Goal: Task Accomplishment & Management: Manage account settings

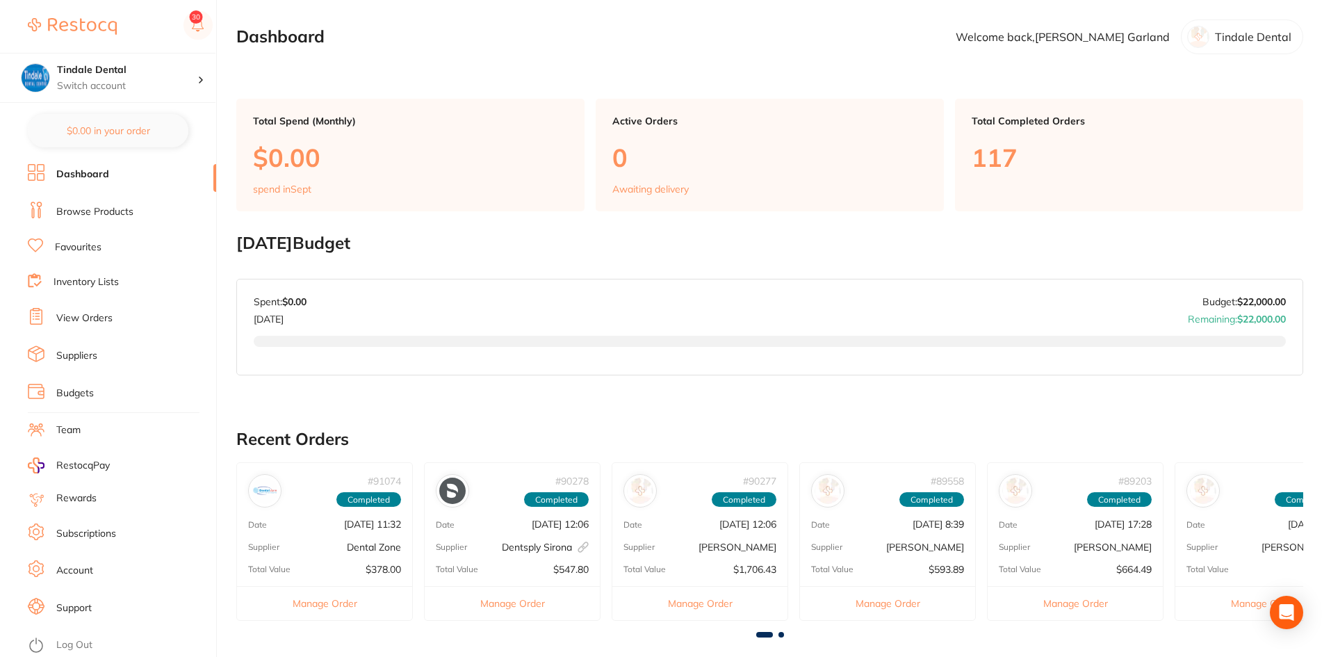
click at [91, 278] on link "Inventory Lists" at bounding box center [86, 282] width 65 height 14
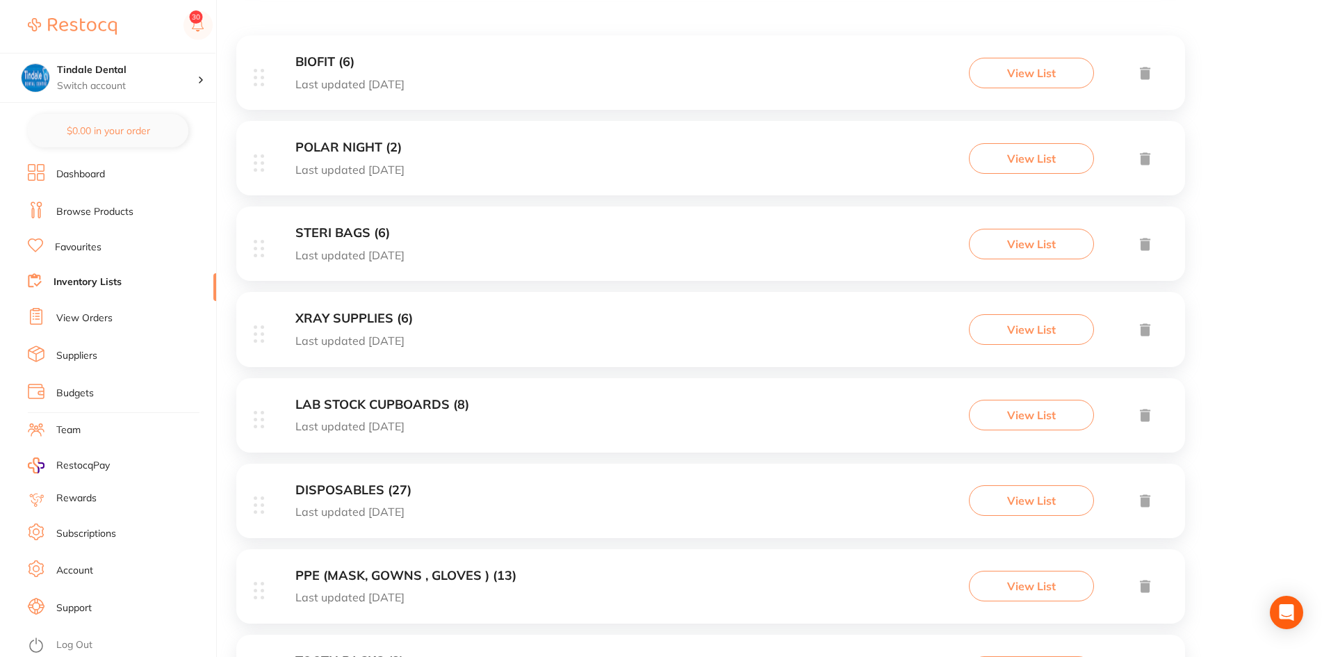
scroll to position [278, 0]
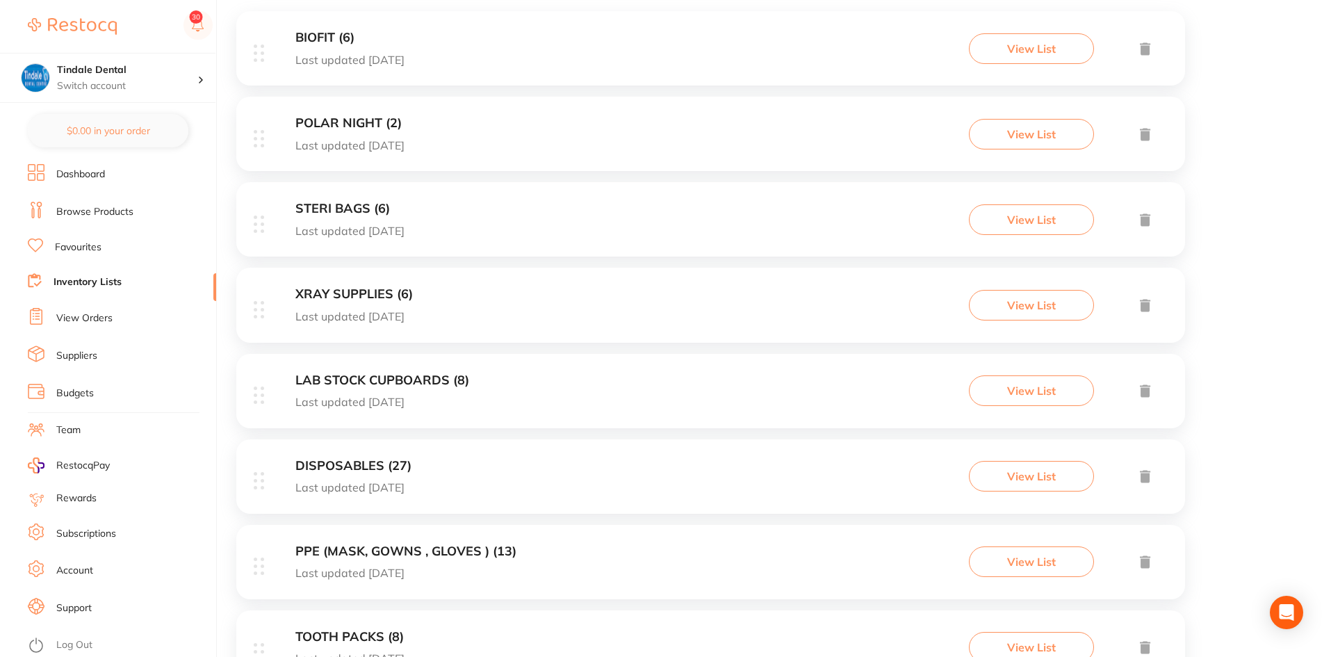
click at [354, 553] on h3 "PPE (MASK, GOWNS , GLOVES ) (13)" at bounding box center [405, 551] width 221 height 15
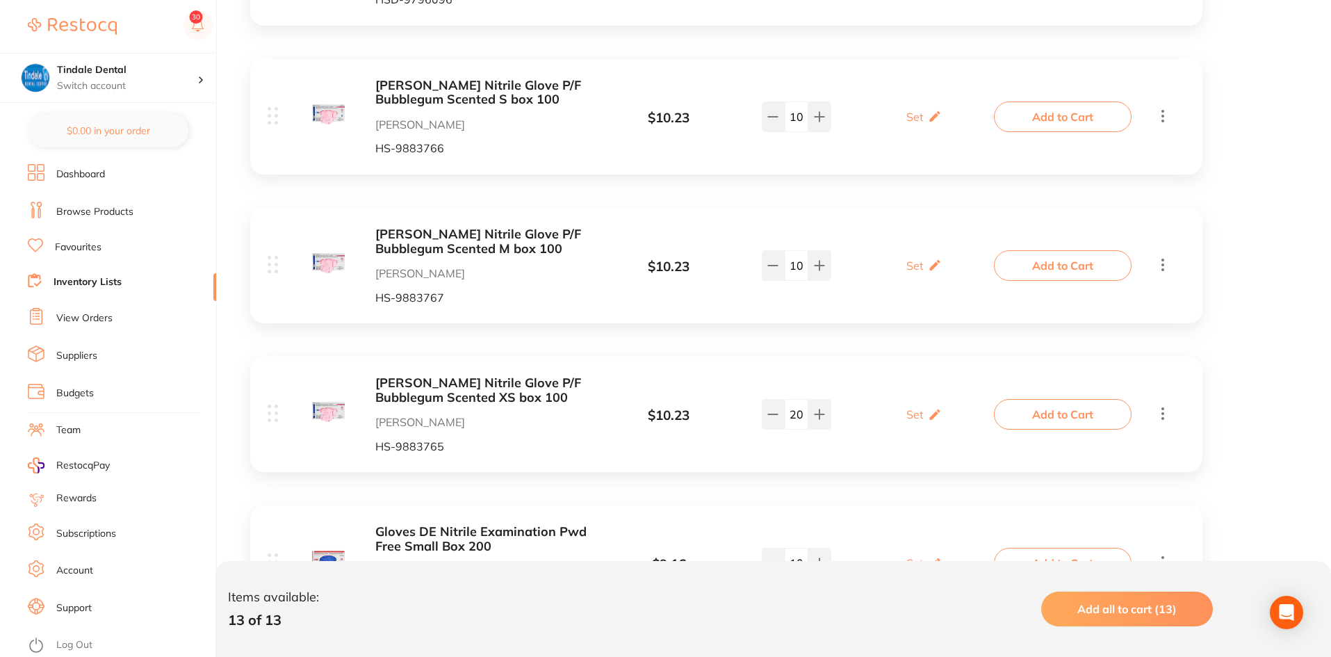
scroll to position [765, 0]
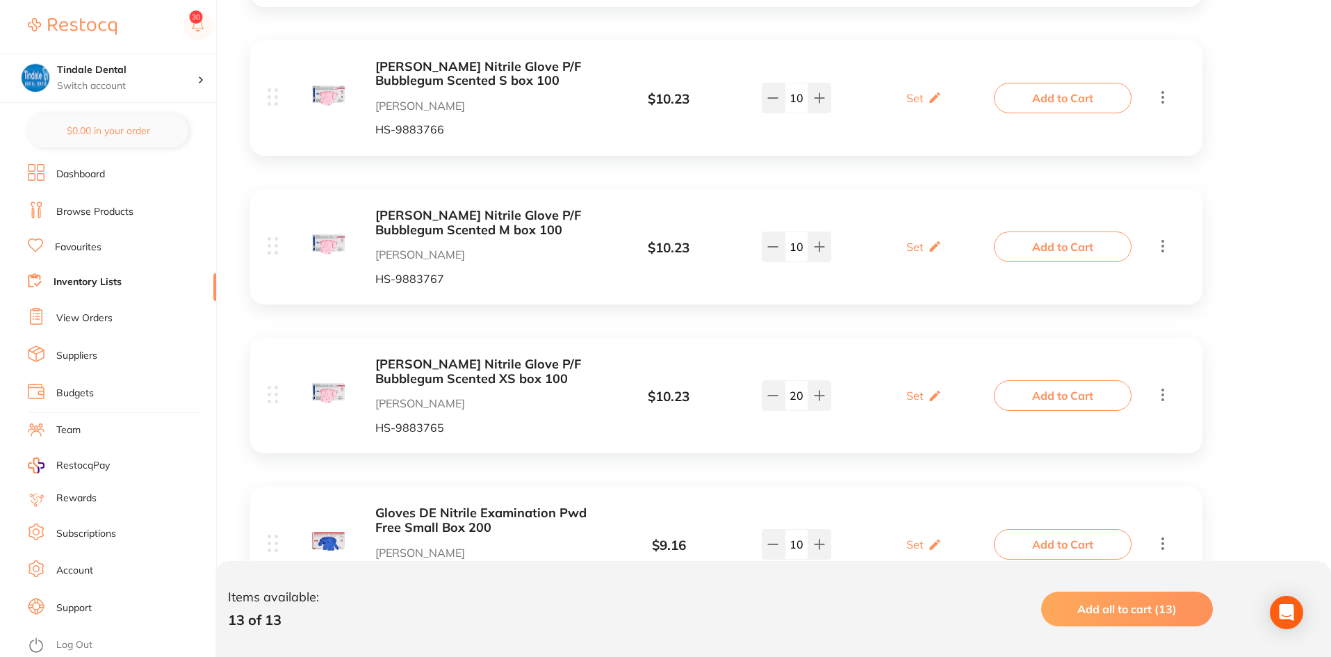
drag, startPoint x: 801, startPoint y: 387, endPoint x: 791, endPoint y: 391, distance: 11.2
click at [791, 391] on input "20" at bounding box center [797, 395] width 24 height 31
type input "50"
click at [724, 349] on div "[PERSON_NAME] Nitrile Glove P/F Bubblegum Scented XS box 100 [PERSON_NAME] [PER…" at bounding box center [726, 395] width 952 height 115
drag, startPoint x: 803, startPoint y: 101, endPoint x: 786, endPoint y: 108, distance: 18.1
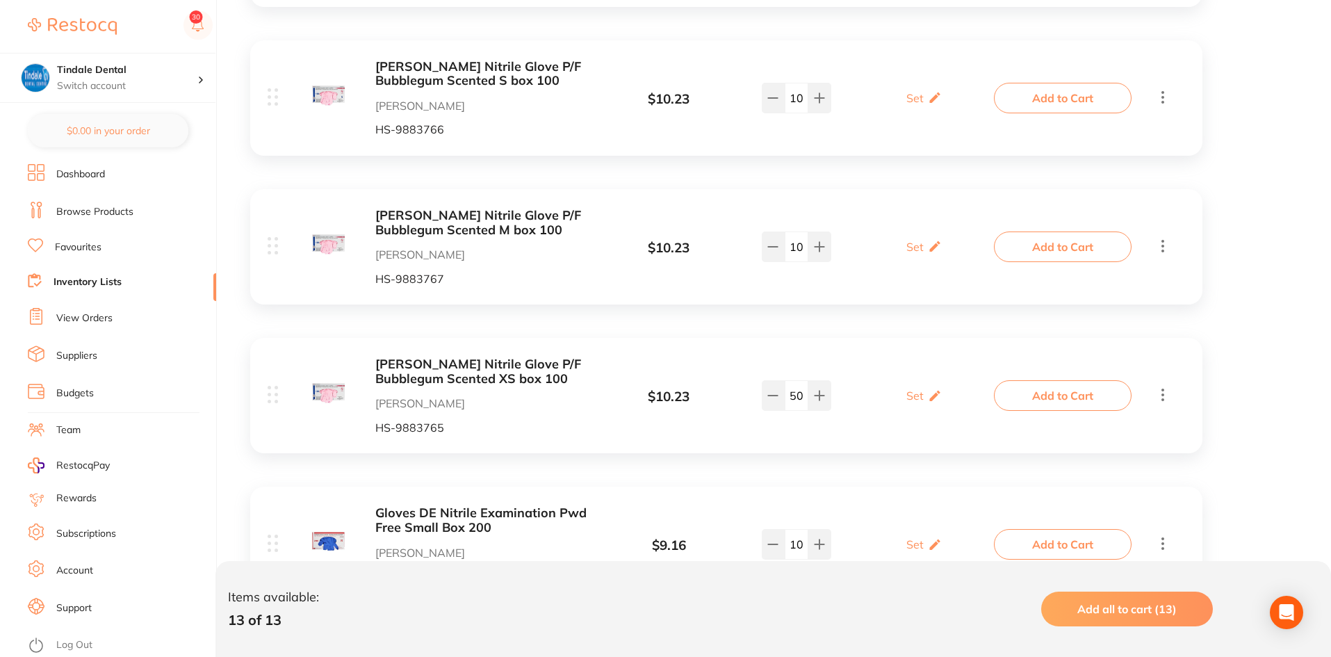
click at [787, 103] on input "10" at bounding box center [797, 98] width 24 height 31
type input "40"
click at [744, 115] on div "[PERSON_NAME] Nitrile Glove P/F Bubblegum Scented S box 100 [PERSON_NAME] [PERS…" at bounding box center [632, 98] width 729 height 76
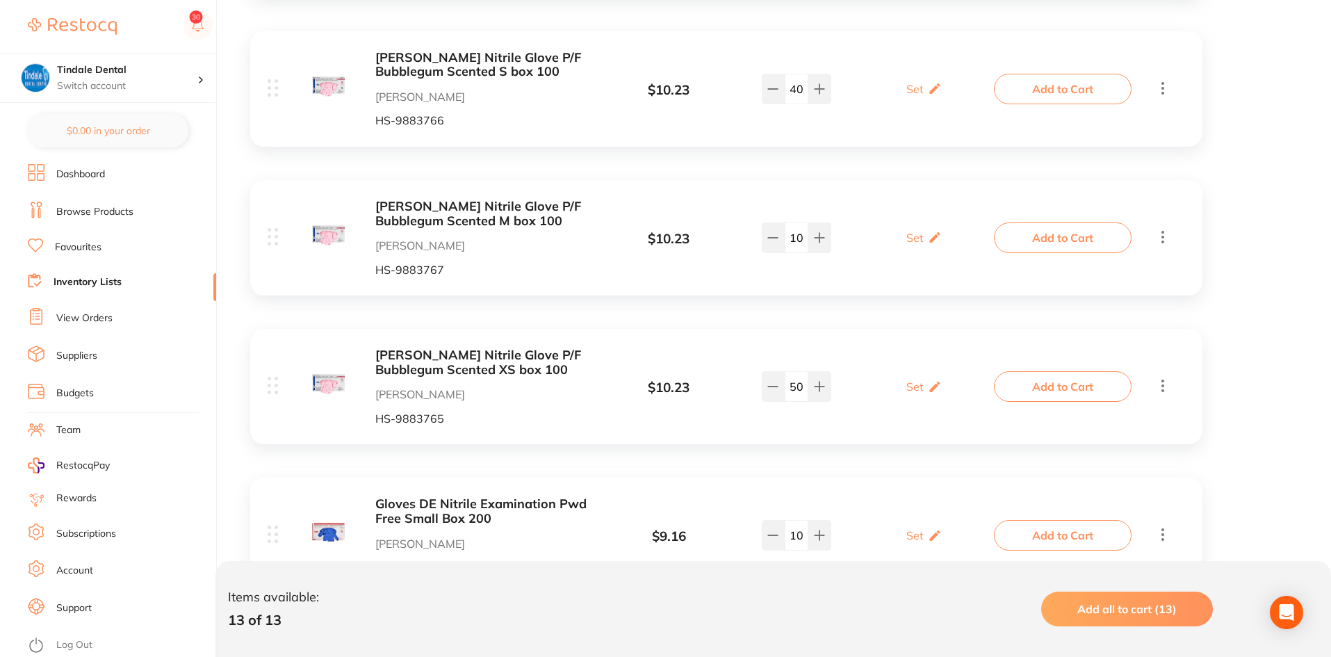
scroll to position [904, 0]
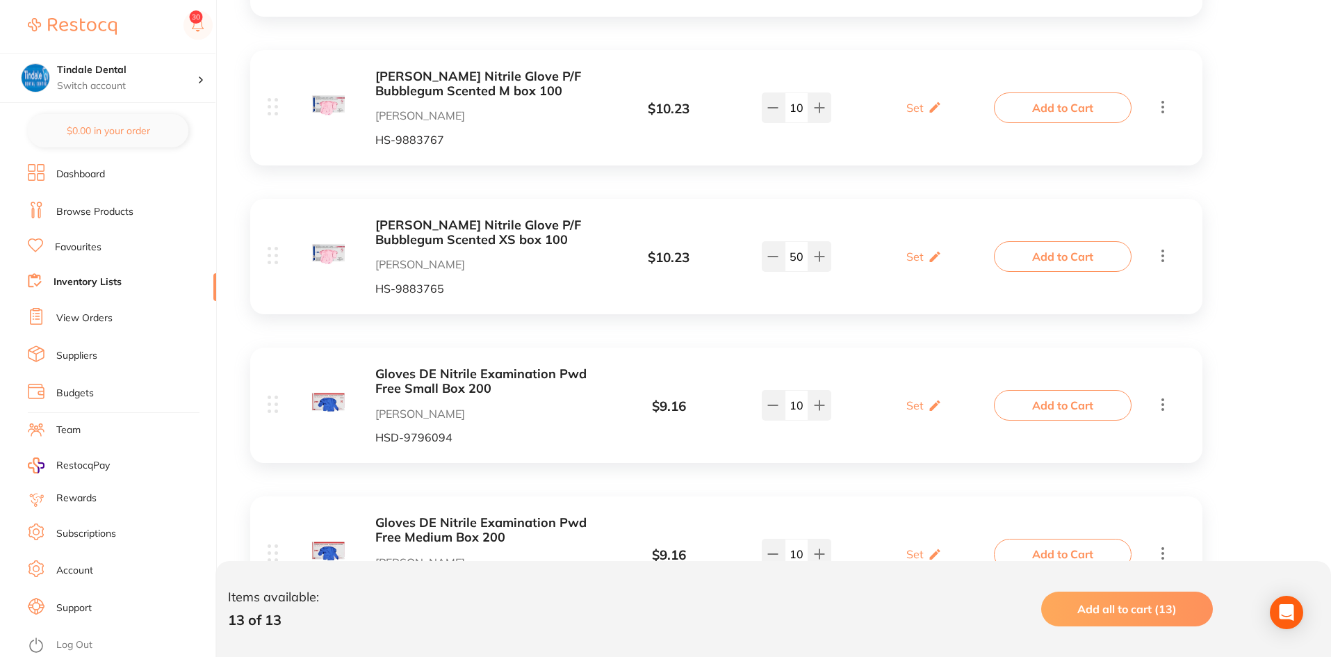
click at [74, 287] on link "Inventory Lists" at bounding box center [88, 282] width 68 height 14
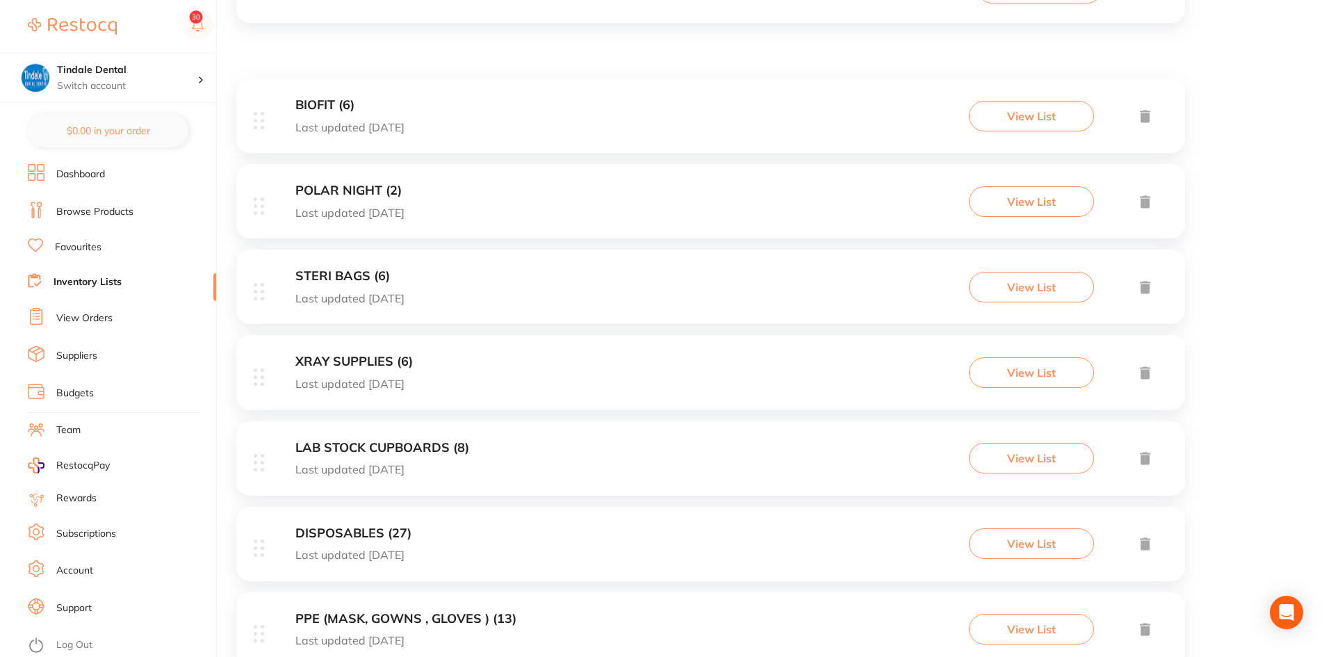
scroll to position [278, 0]
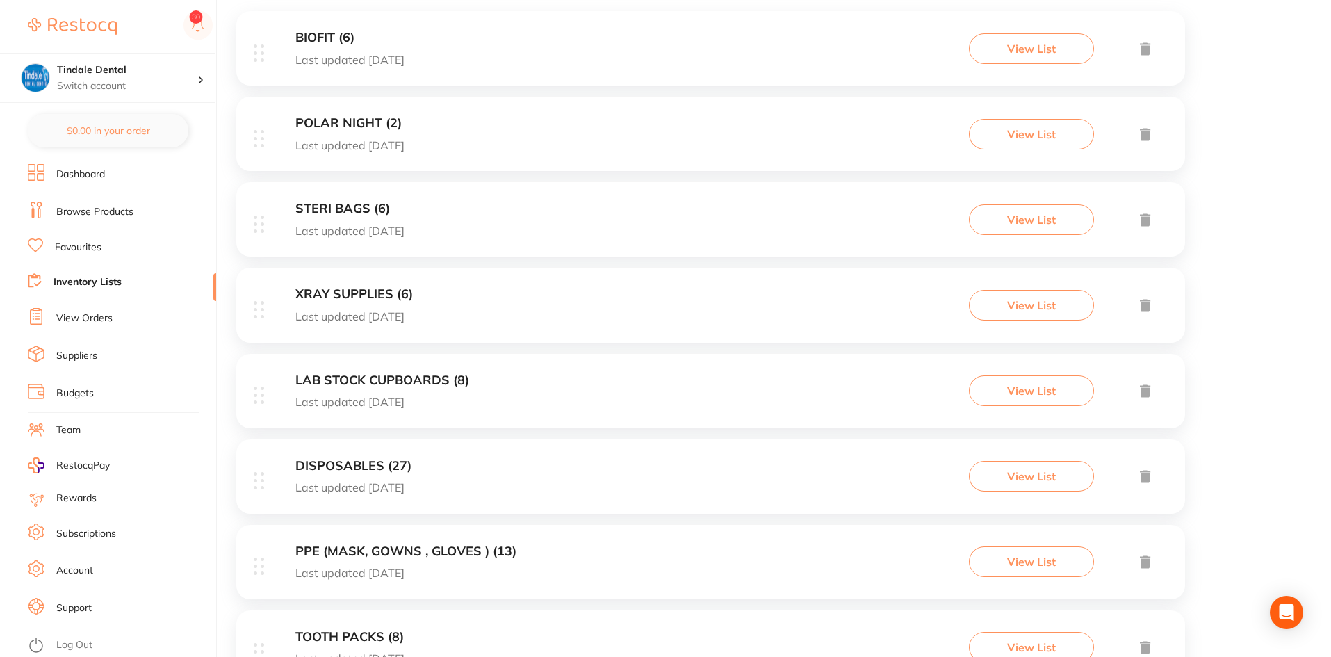
click at [345, 457] on div "DISPOSABLES (27) Last updated [DATE] View List" at bounding box center [710, 476] width 949 height 74
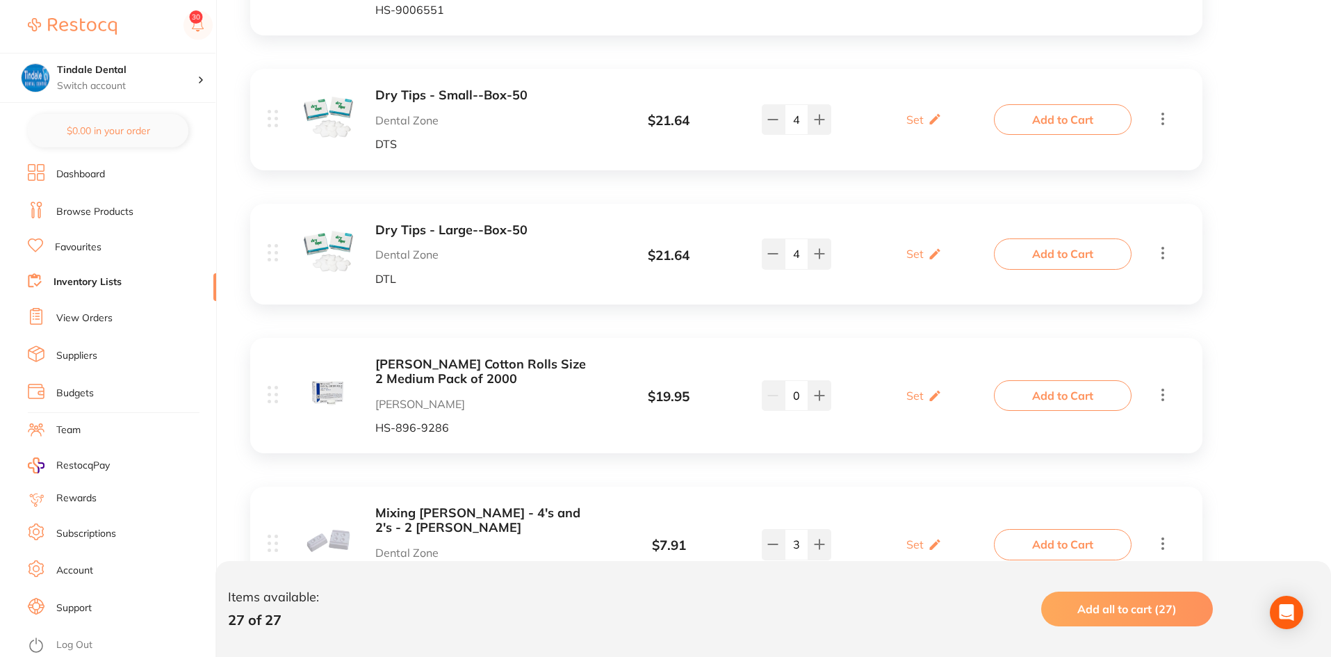
scroll to position [1877, 0]
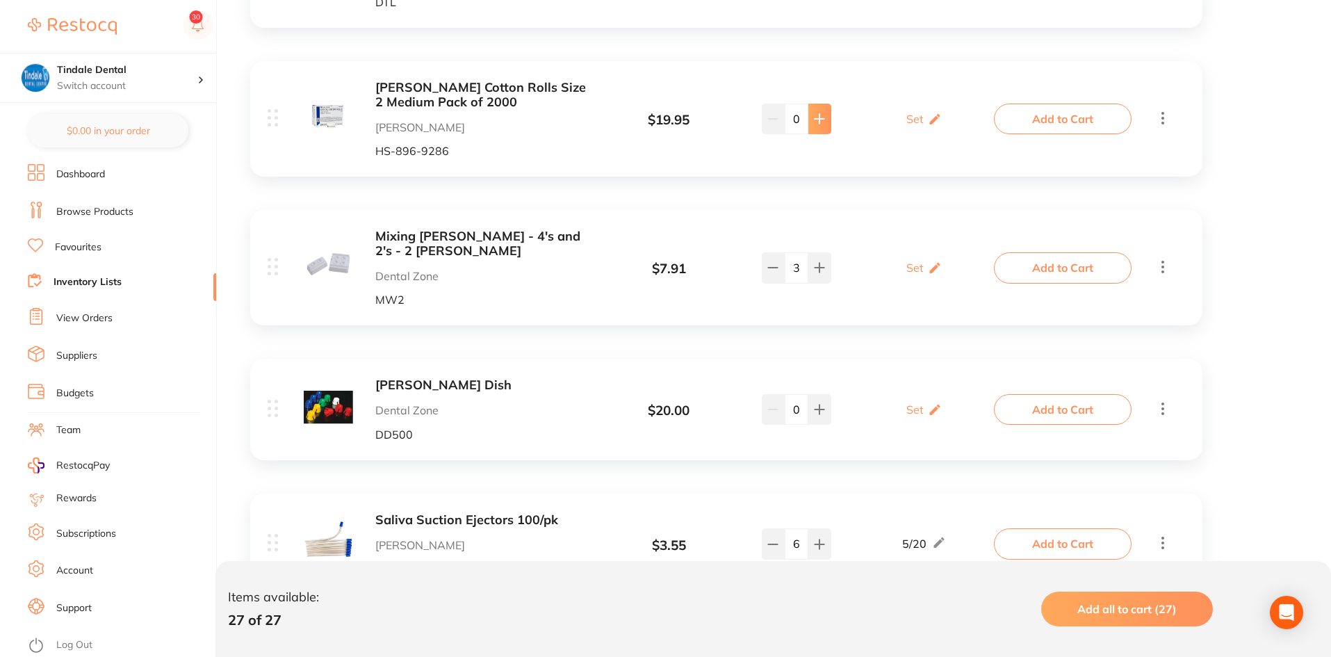
click at [819, 115] on icon at bounding box center [819, 119] width 9 height 9
type input "2"
click at [86, 284] on link "Inventory Lists" at bounding box center [88, 282] width 68 height 14
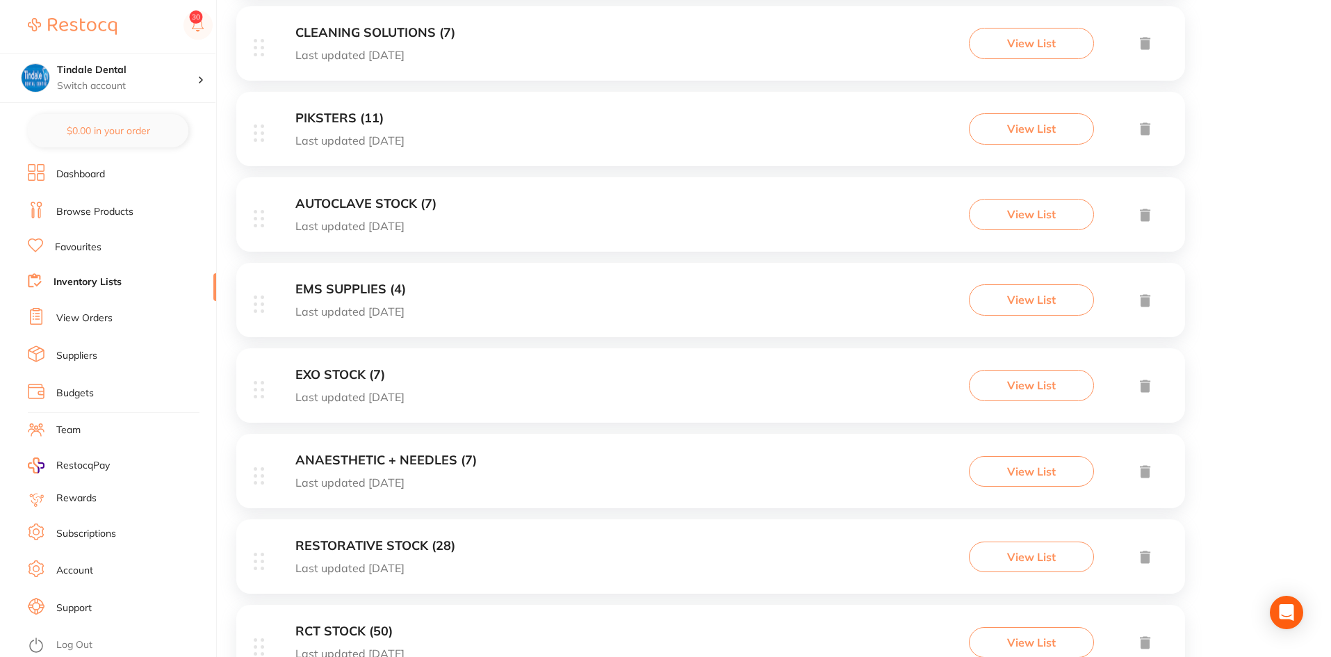
scroll to position [973, 0]
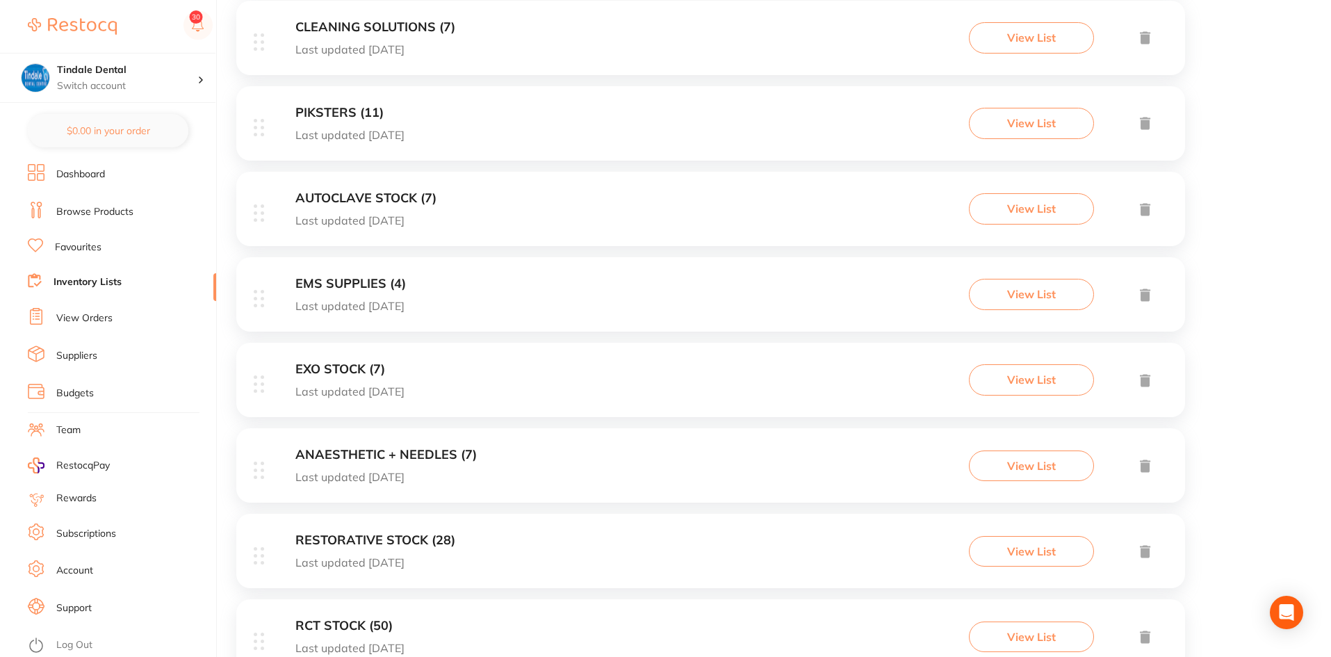
click at [345, 368] on h3 "EXO STOCK (7)" at bounding box center [349, 369] width 109 height 15
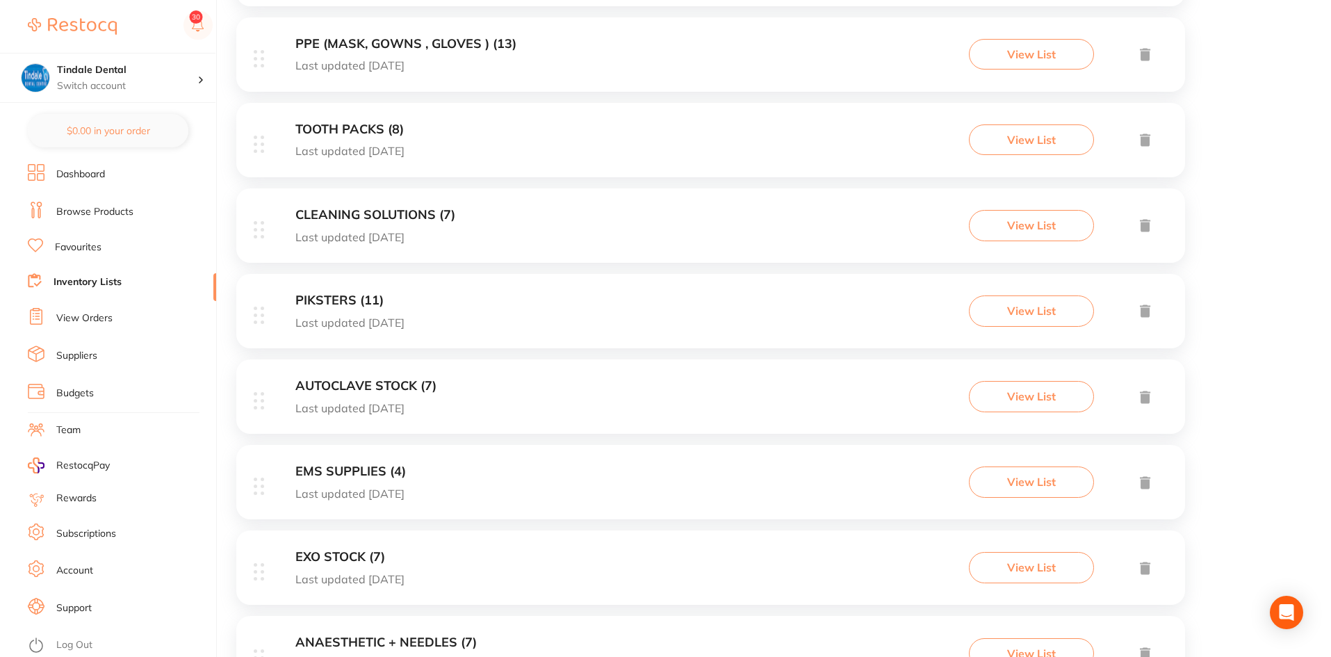
scroll to position [904, 0]
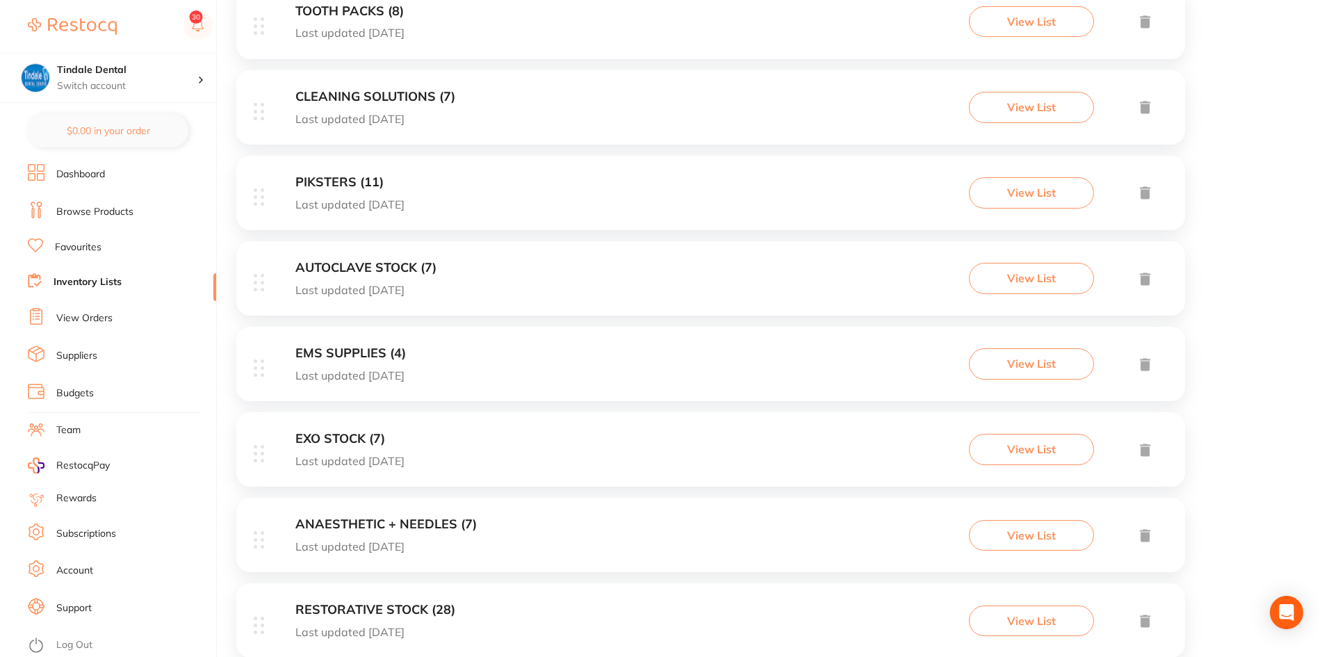
click at [415, 608] on h3 "RESTORATIVE STOCK (28)" at bounding box center [375, 610] width 160 height 15
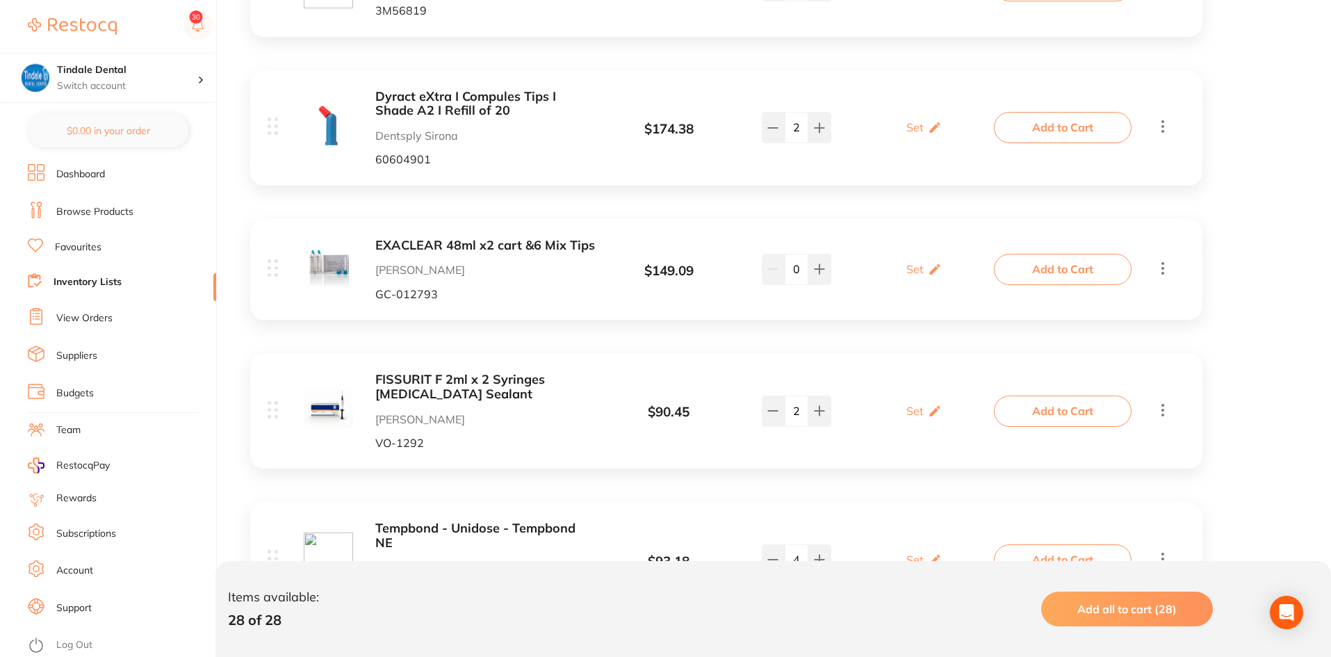
scroll to position [1321, 0]
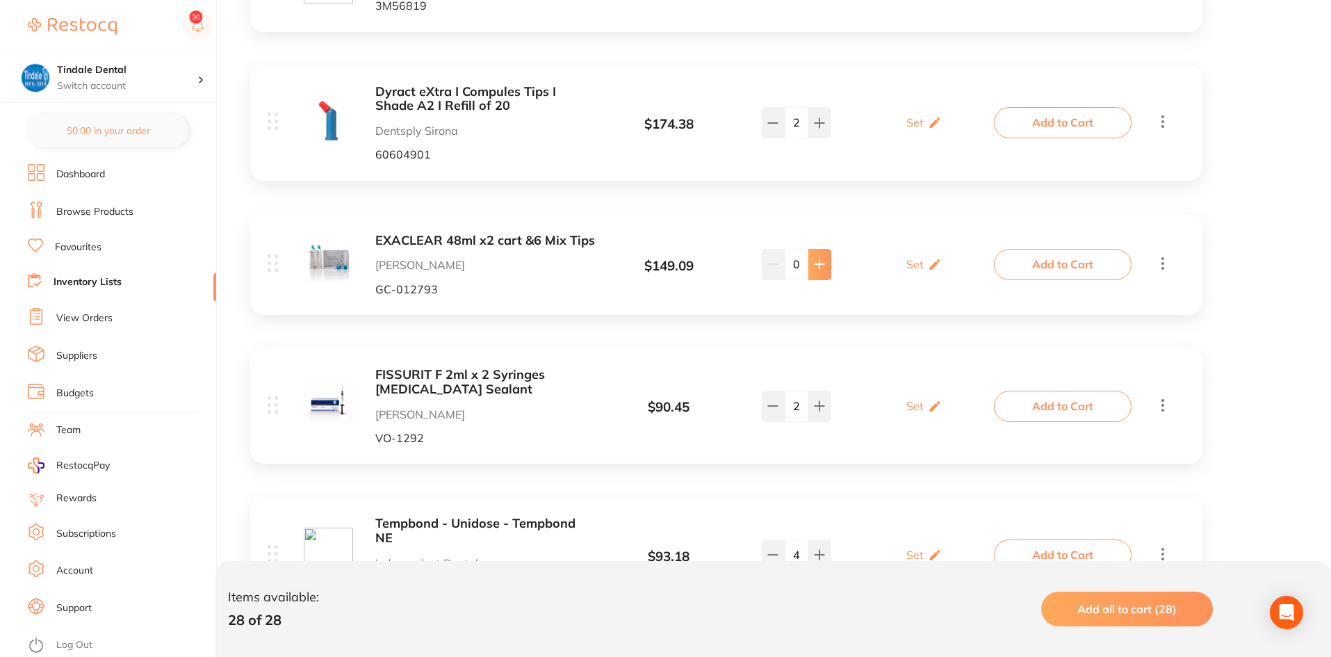
click at [819, 271] on button at bounding box center [819, 264] width 23 height 31
type input "2"
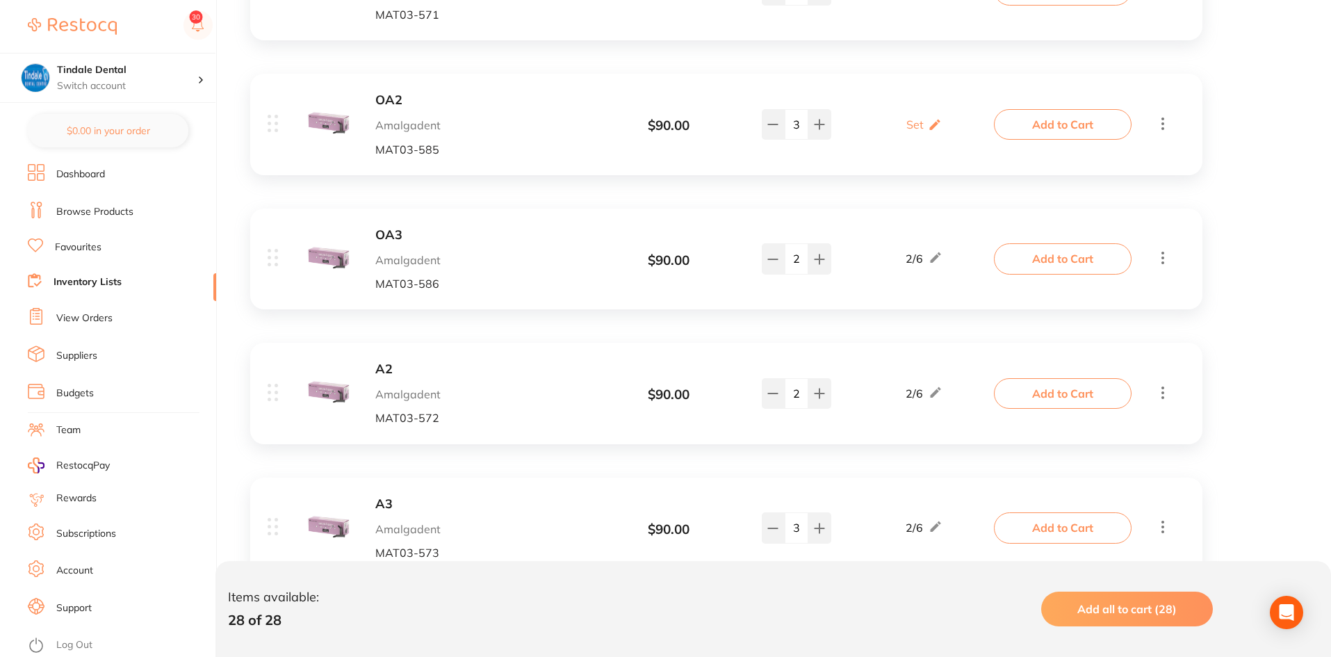
scroll to position [2781, 0]
